Goal: Navigation & Orientation: Find specific page/section

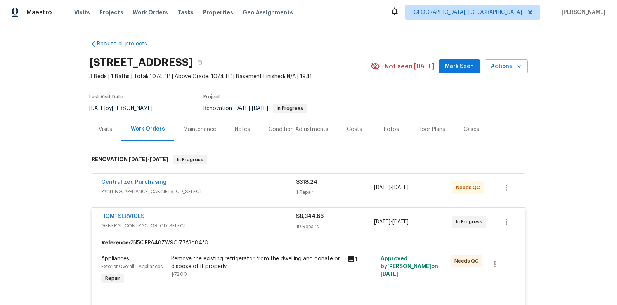
scroll to position [110, 0]
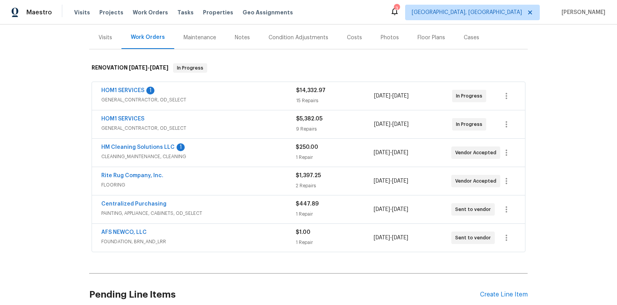
scroll to position [92, 0]
click at [158, 146] on link "HM Cleaning Solutions LLC" at bounding box center [137, 146] width 73 height 5
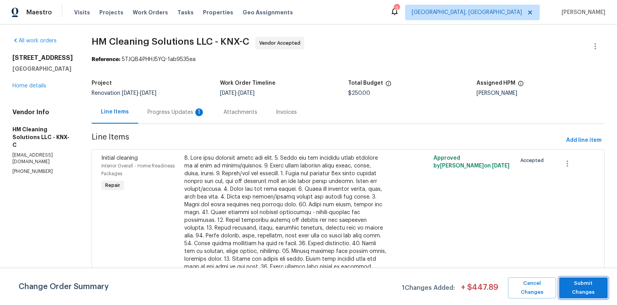
drag, startPoint x: 584, startPoint y: 282, endPoint x: 548, endPoint y: 261, distance: 41.4
click at [584, 282] on button "Submit Changes" at bounding box center [583, 287] width 48 height 21
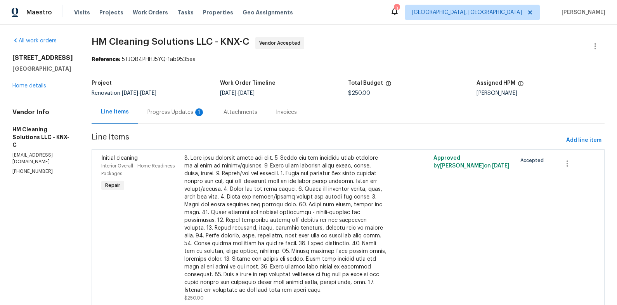
click at [199, 111] on div "Progress Updates 1" at bounding box center [175, 112] width 57 height 8
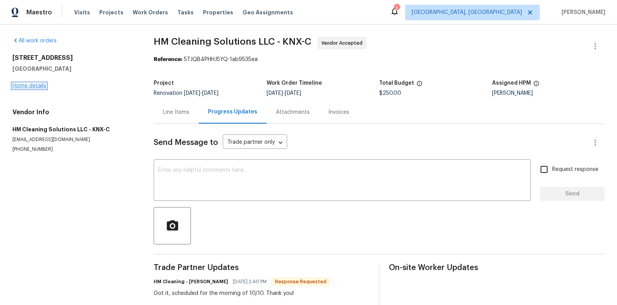
click at [43, 87] on link "Home details" at bounding box center [29, 85] width 34 height 5
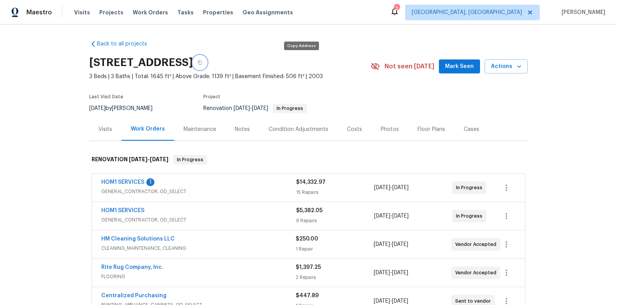
click at [207, 63] on button "button" at bounding box center [200, 62] width 14 height 14
click at [125, 182] on link "HOM1 SERVICES" at bounding box center [122, 181] width 43 height 5
click at [125, 182] on html "Maestro Visits Projects Work Orders Tasks Properties Geo Assignments 2 Knoxvill…" at bounding box center [308, 152] width 617 height 305
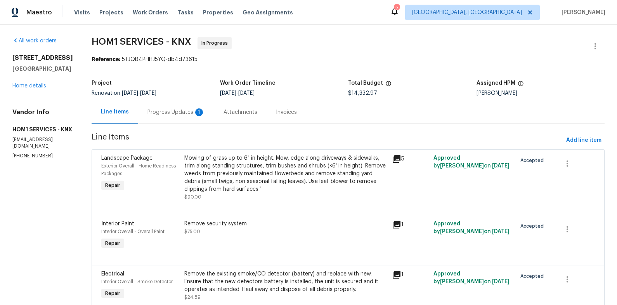
click at [180, 110] on div "Progress Updates 1" at bounding box center [175, 112] width 57 height 8
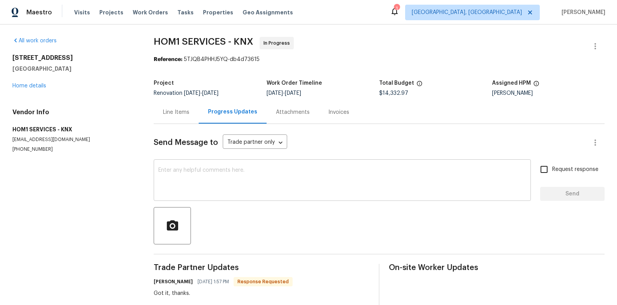
scroll to position [45, 0]
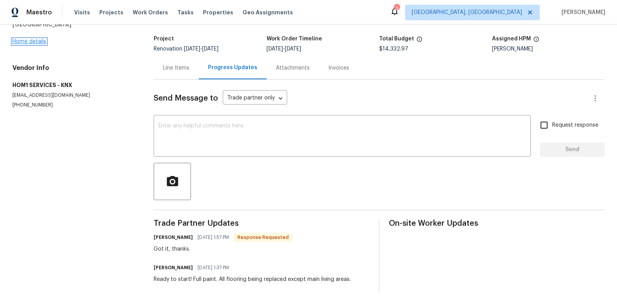
click at [35, 42] on link "Home details" at bounding box center [29, 41] width 34 height 5
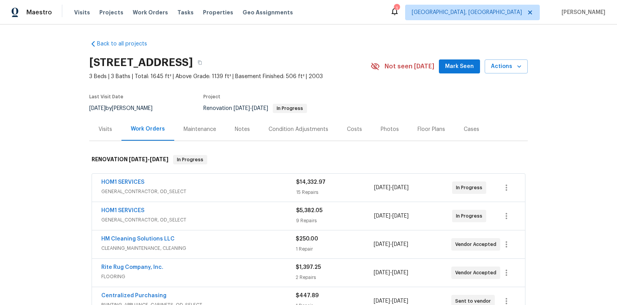
click at [340, 73] on span "3 Beds | 3 Baths | Total: 1645 ft² | Above Grade: 1139 ft² | Basement Finished:…" at bounding box center [229, 77] width 281 height 8
